Goal: Transaction & Acquisition: Purchase product/service

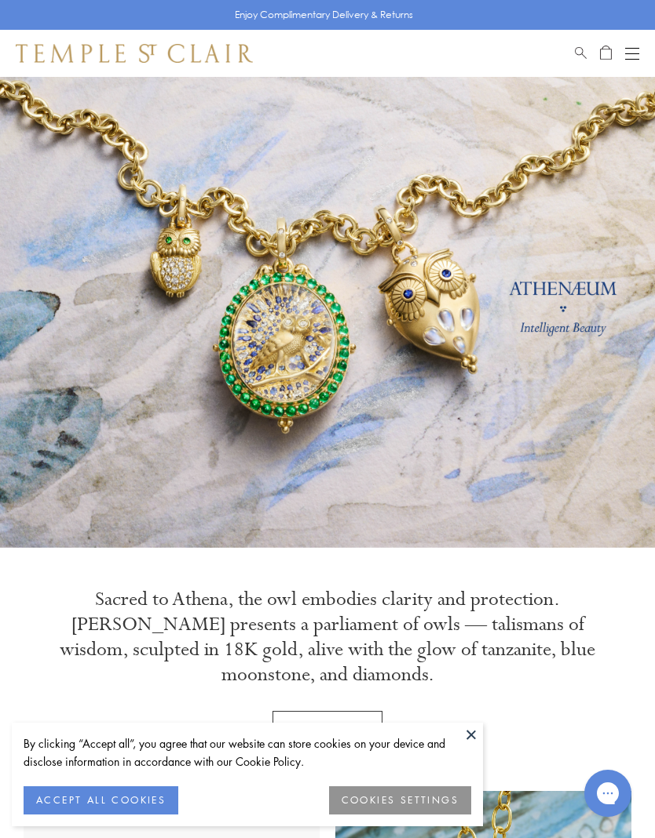
click at [145, 786] on button "ACCEPT ALL COOKIES" at bounding box center [101, 800] width 155 height 28
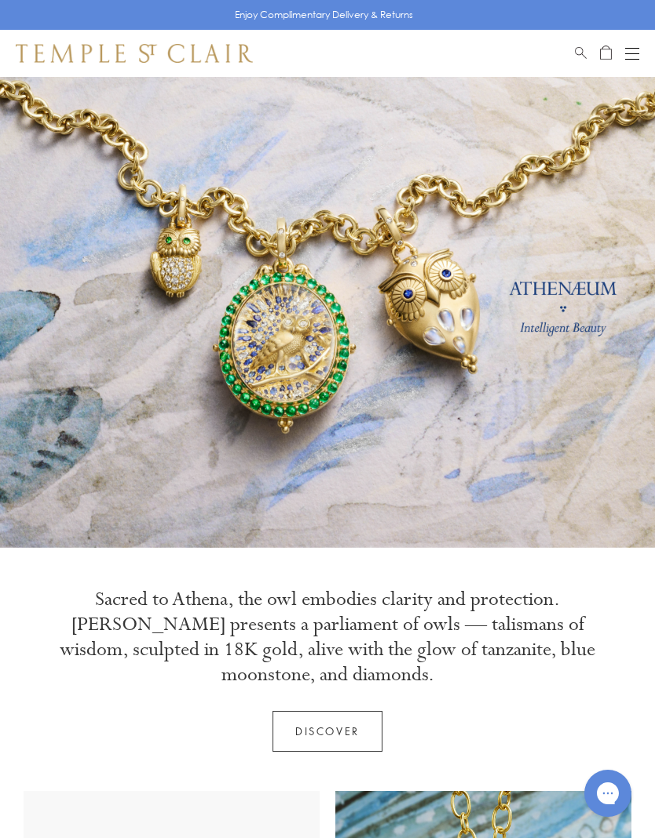
click at [633, 52] on button "Open navigation" at bounding box center [632, 53] width 14 height 19
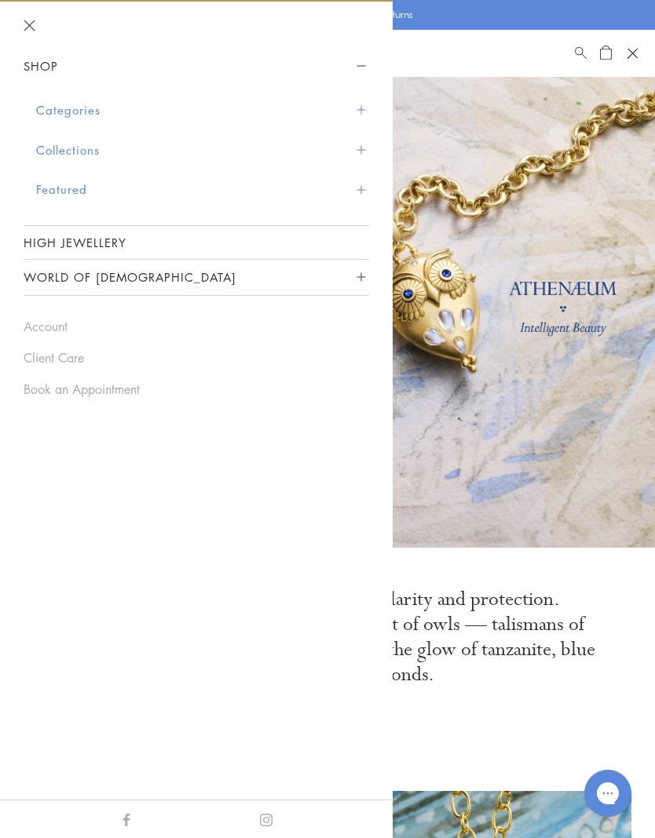
click at [356, 112] on span "Sidebar navigation" at bounding box center [360, 110] width 9 height 9
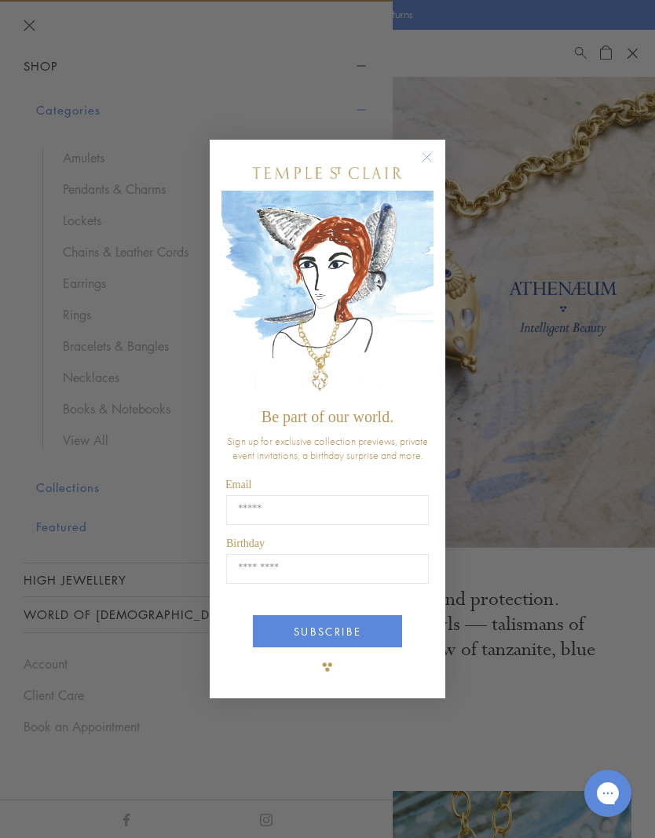
click at [423, 161] on circle "Close dialog" at bounding box center [427, 157] width 19 height 19
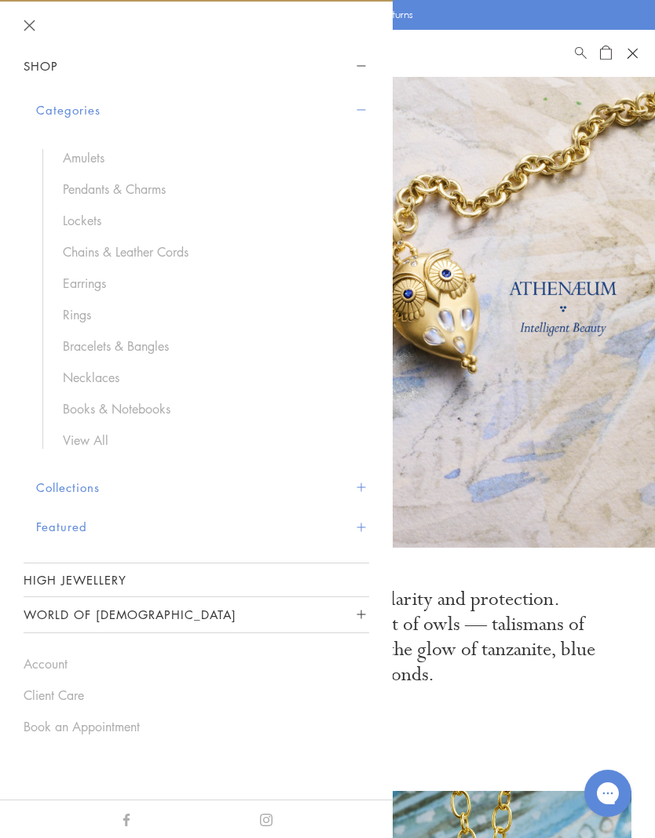
click at [104, 345] on link "Bracelets & Bangles" at bounding box center [208, 345] width 290 height 17
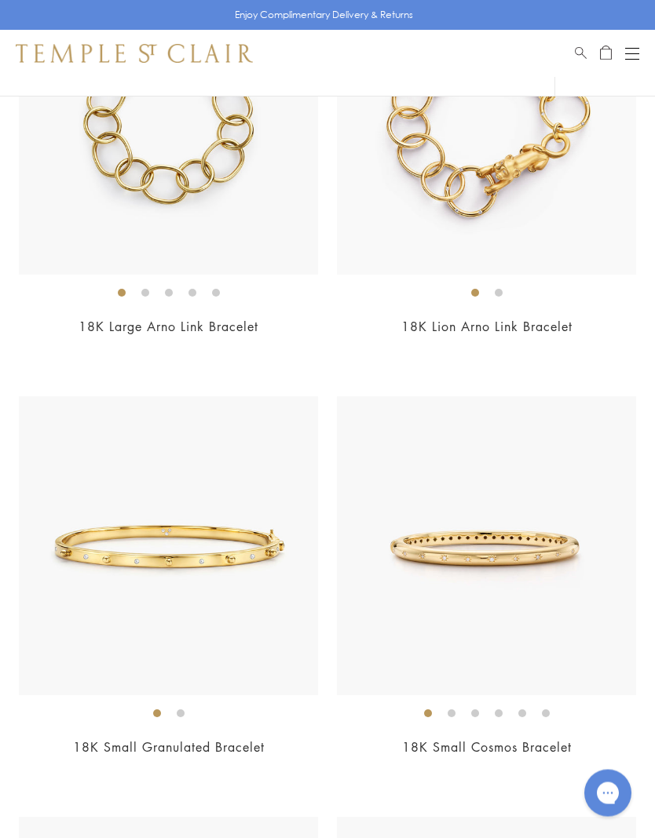
scroll to position [3258, 0]
click at [507, 703] on ol at bounding box center [486, 713] width 299 height 20
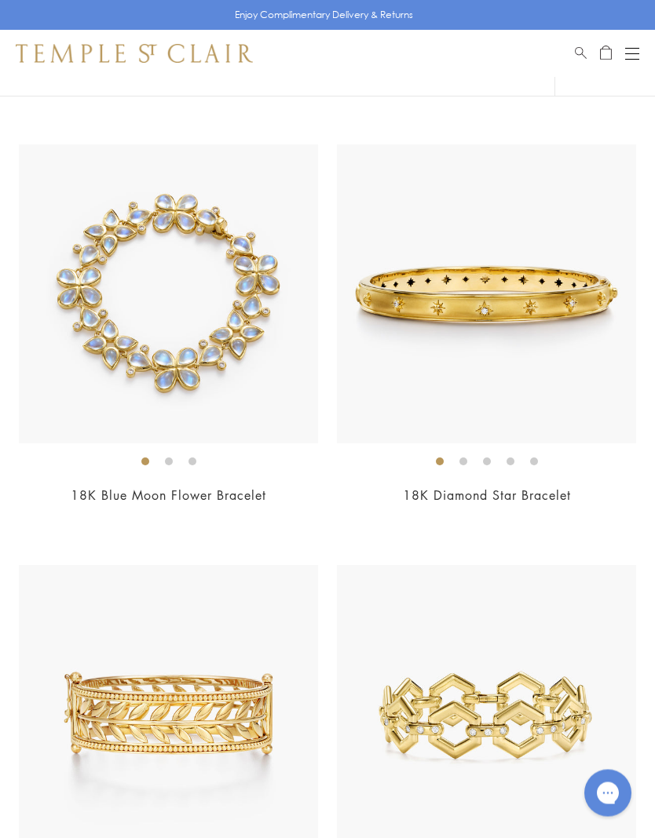
scroll to position [6455, 0]
click at [563, 487] on link "18K Diamond Star Bracelet" at bounding box center [487, 495] width 168 height 17
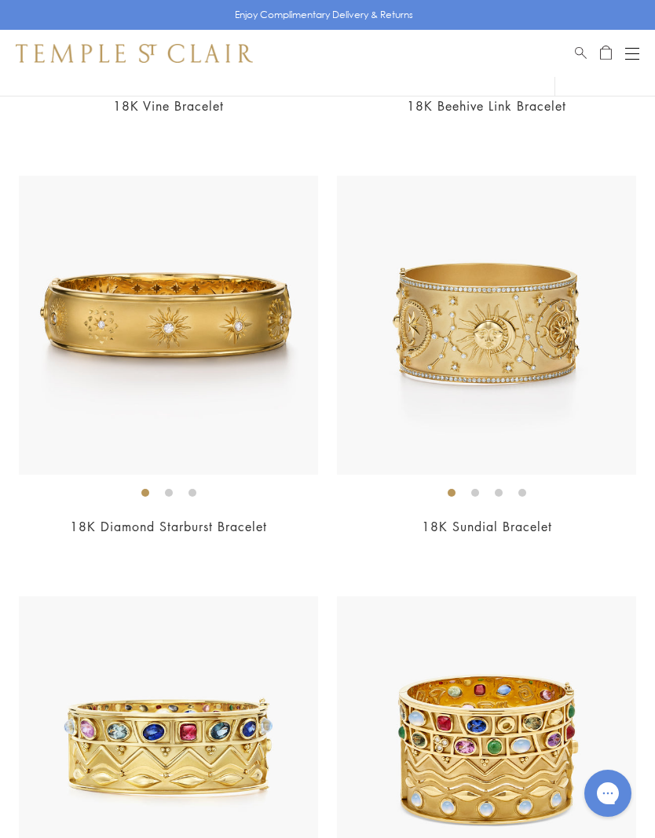
scroll to position [7264, 0]
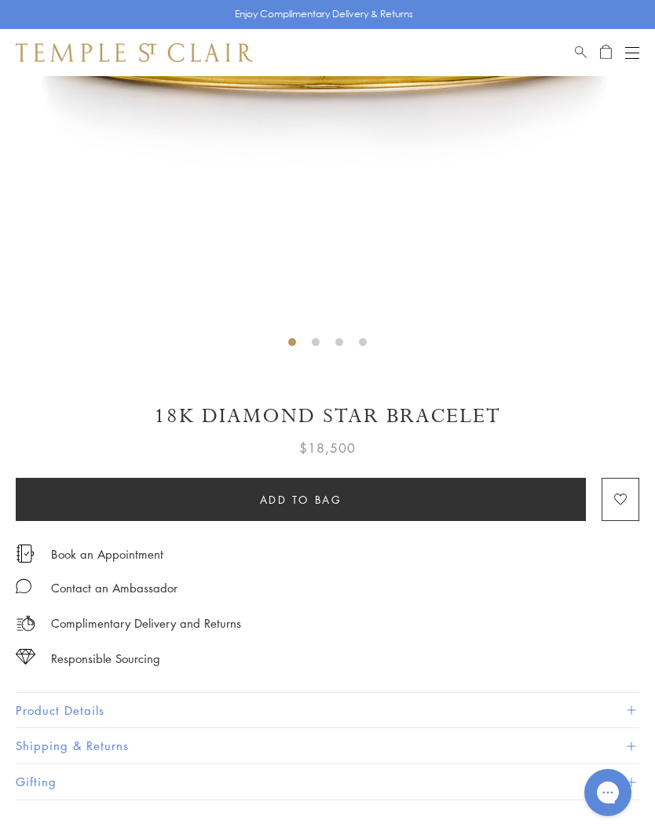
scroll to position [382, 0]
